Goal: Navigation & Orientation: Go to known website

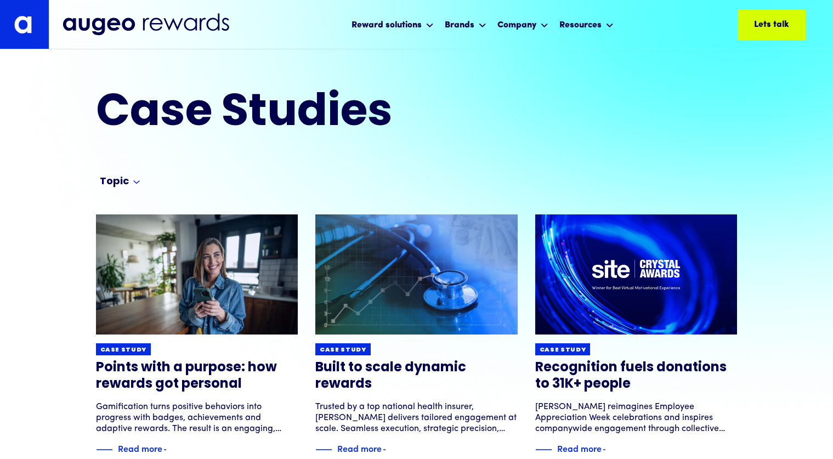
scroll to position [5, 0]
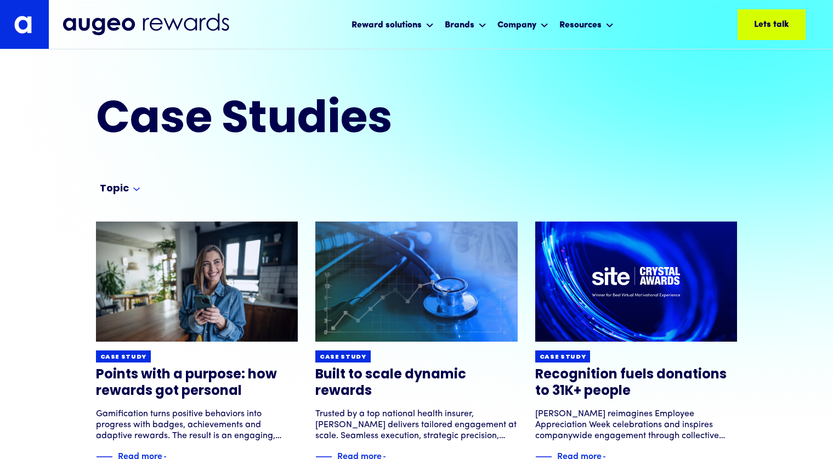
click at [83, 26] on img at bounding box center [146, 24] width 167 height 23
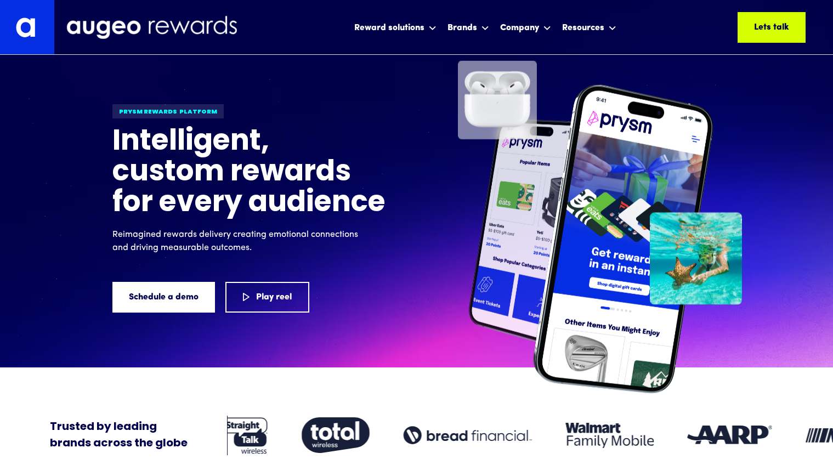
click at [24, 28] on img at bounding box center [27, 27] width 54 height 54
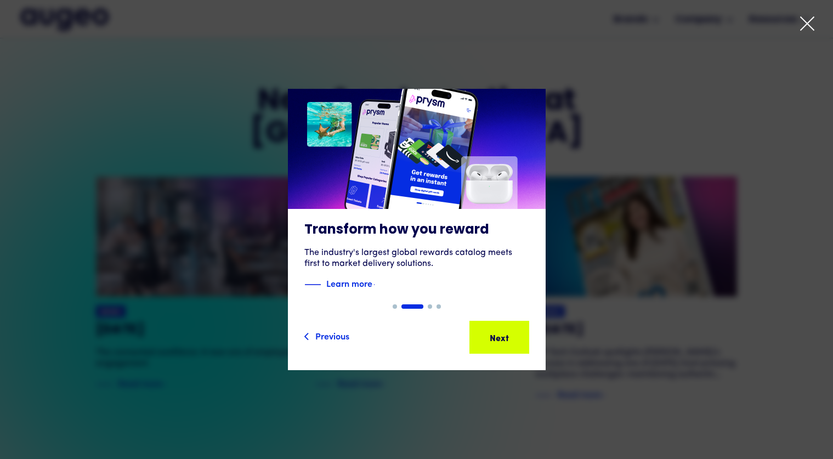
click at [809, 26] on icon at bounding box center [807, 23] width 16 height 16
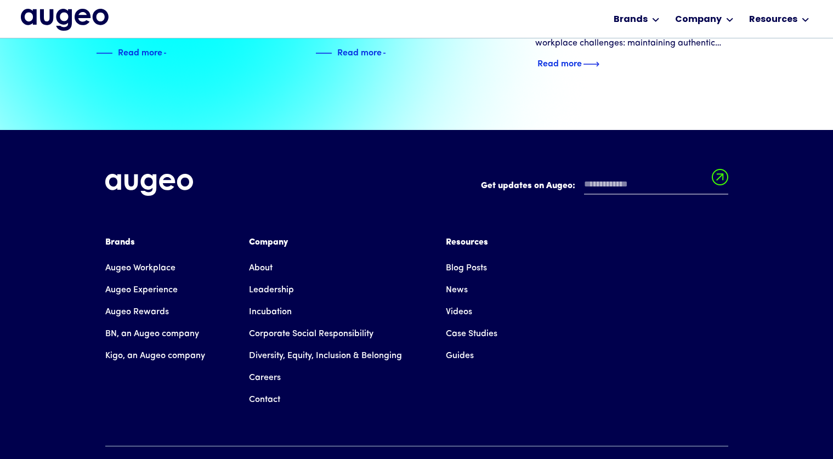
scroll to position [2457, 0]
